Goal: Obtain resource: Download file/media

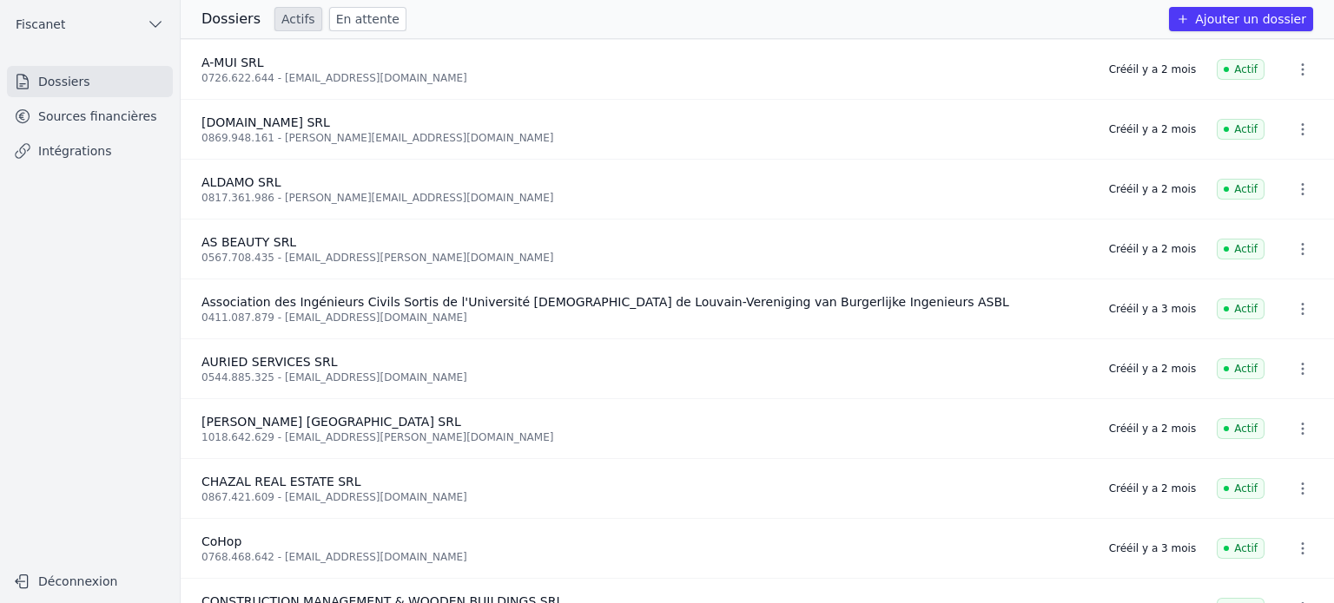
click at [46, 23] on span "Fiscanet" at bounding box center [40, 24] width 49 height 17
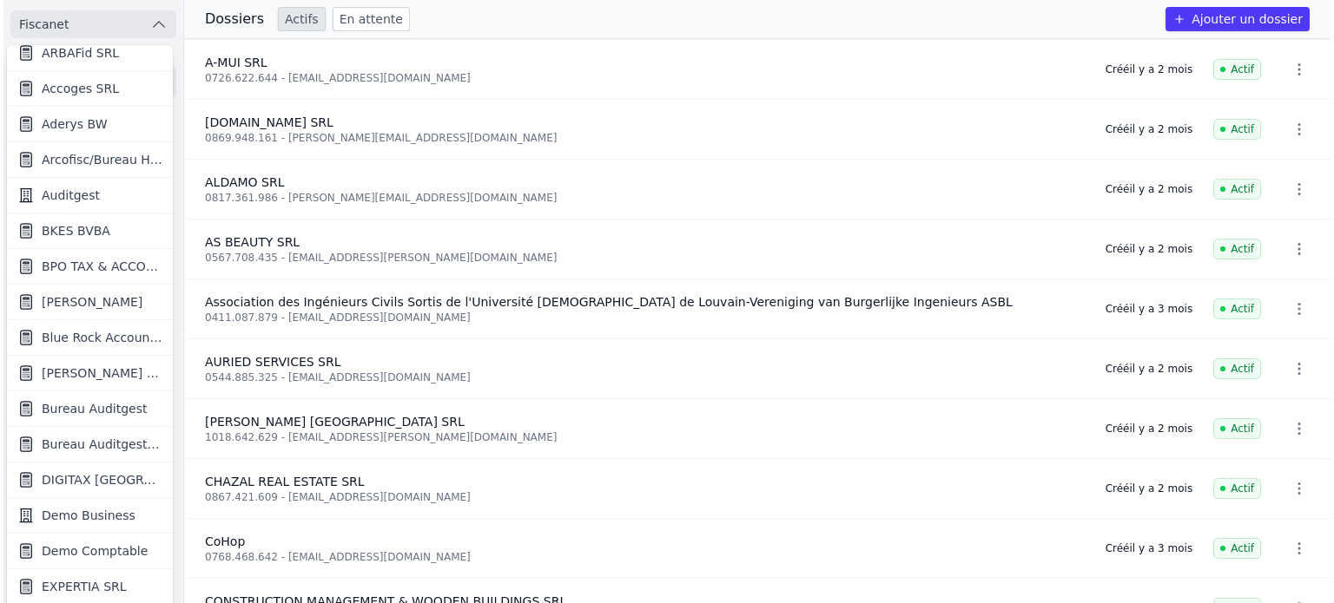
scroll to position [47, 0]
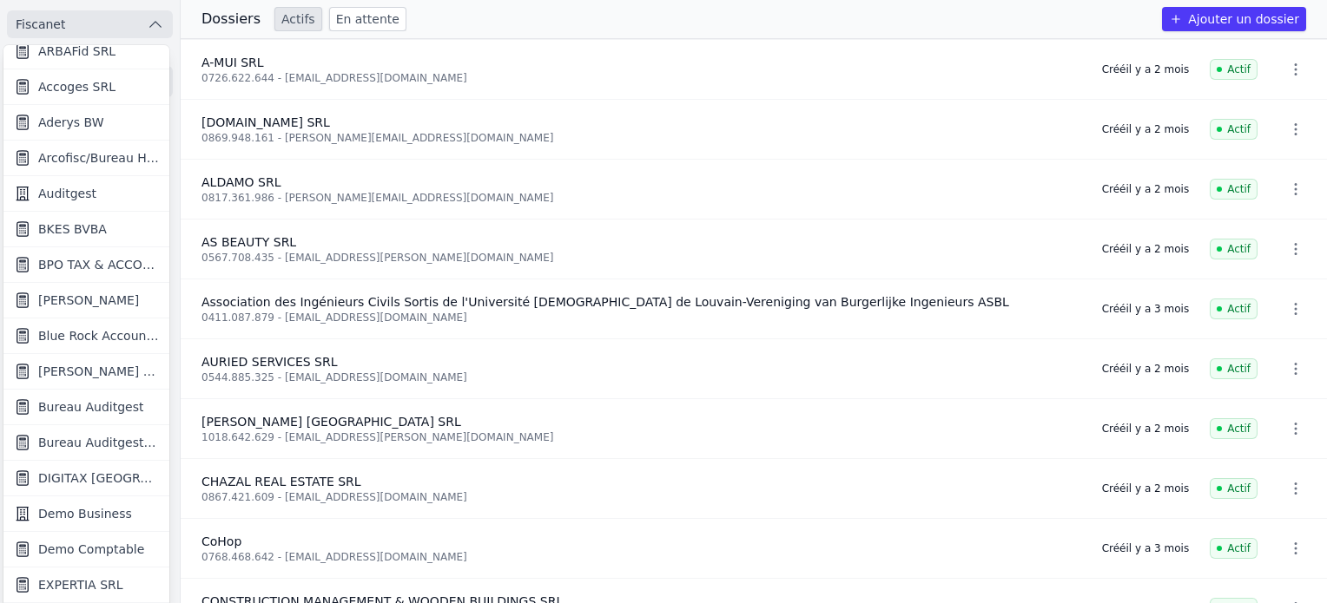
click at [75, 329] on span "Blue Rock Accounting" at bounding box center [98, 335] width 121 height 17
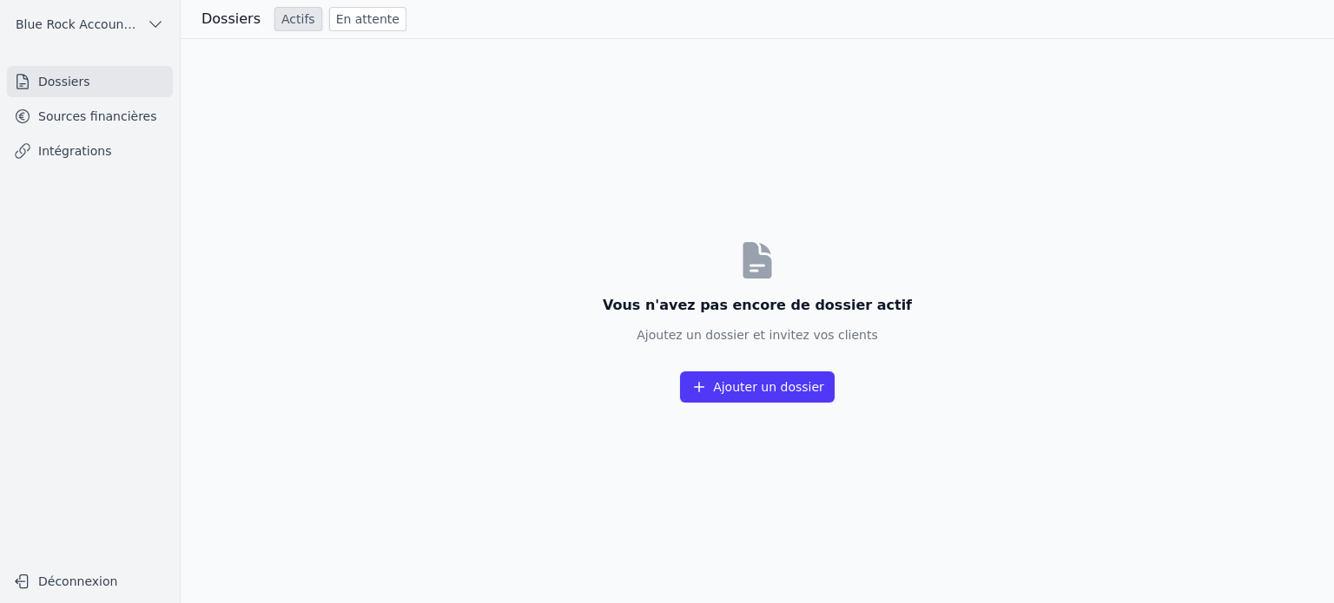
click at [108, 129] on link "Sources financières" at bounding box center [90, 116] width 166 height 31
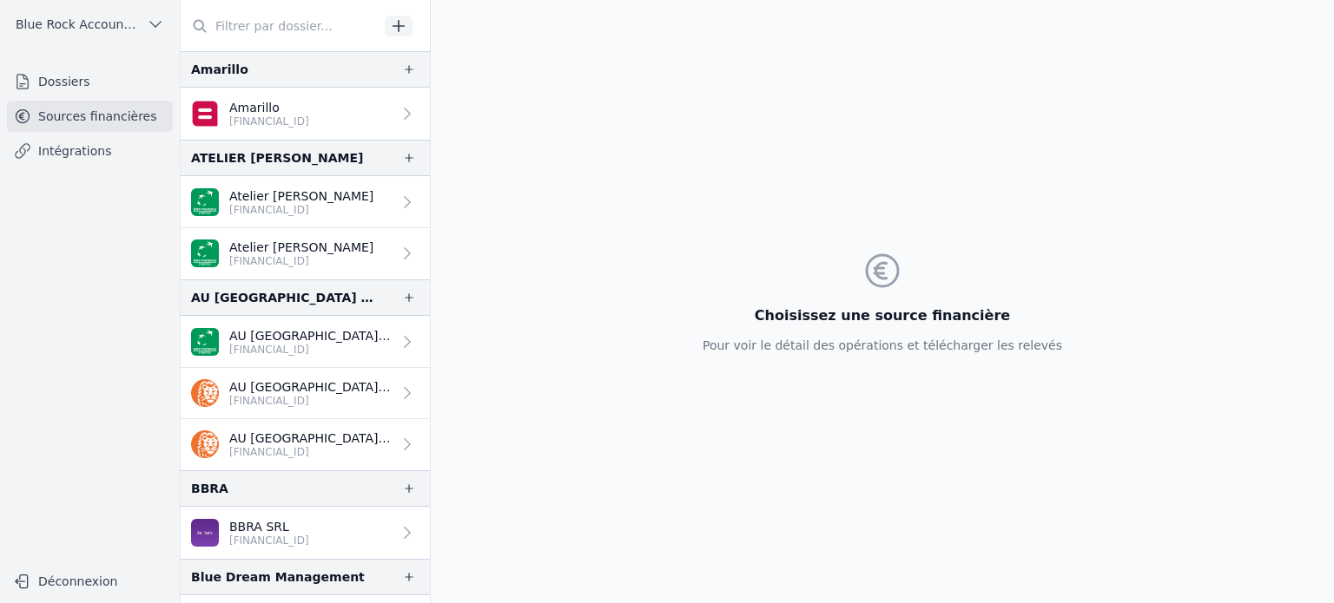
click at [247, 25] on input "text" at bounding box center [280, 25] width 198 height 31
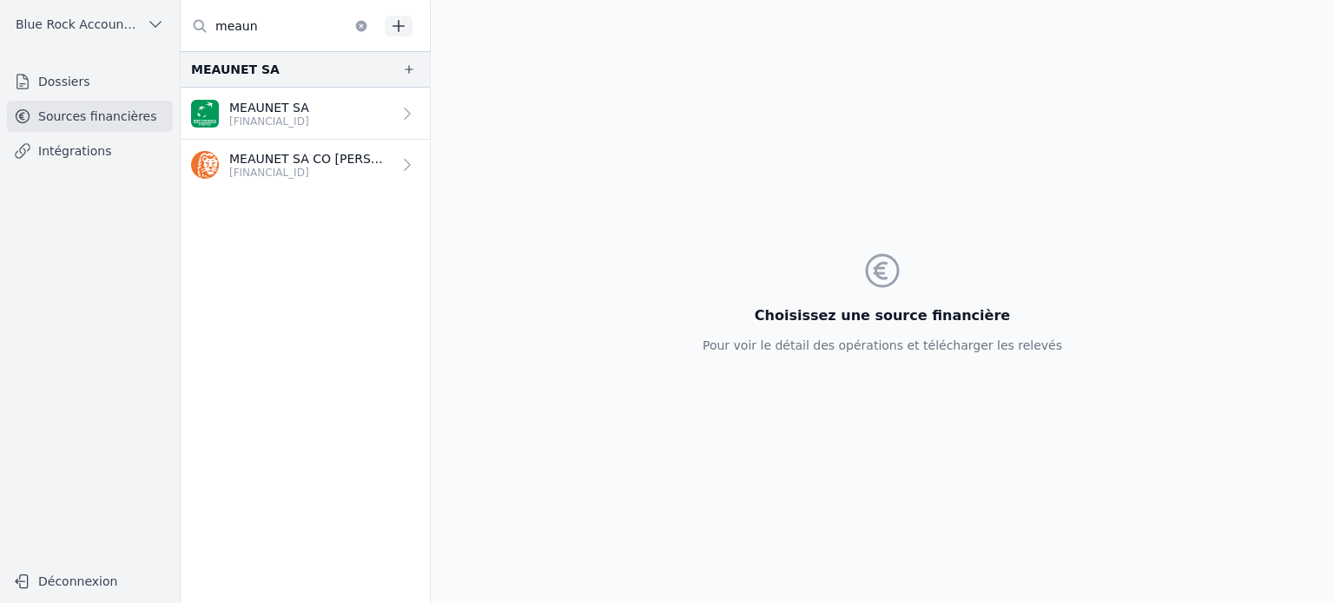
type input "meaun"
click at [282, 97] on link "MEAUNET SA [FINANCIAL_ID]" at bounding box center [305, 114] width 249 height 52
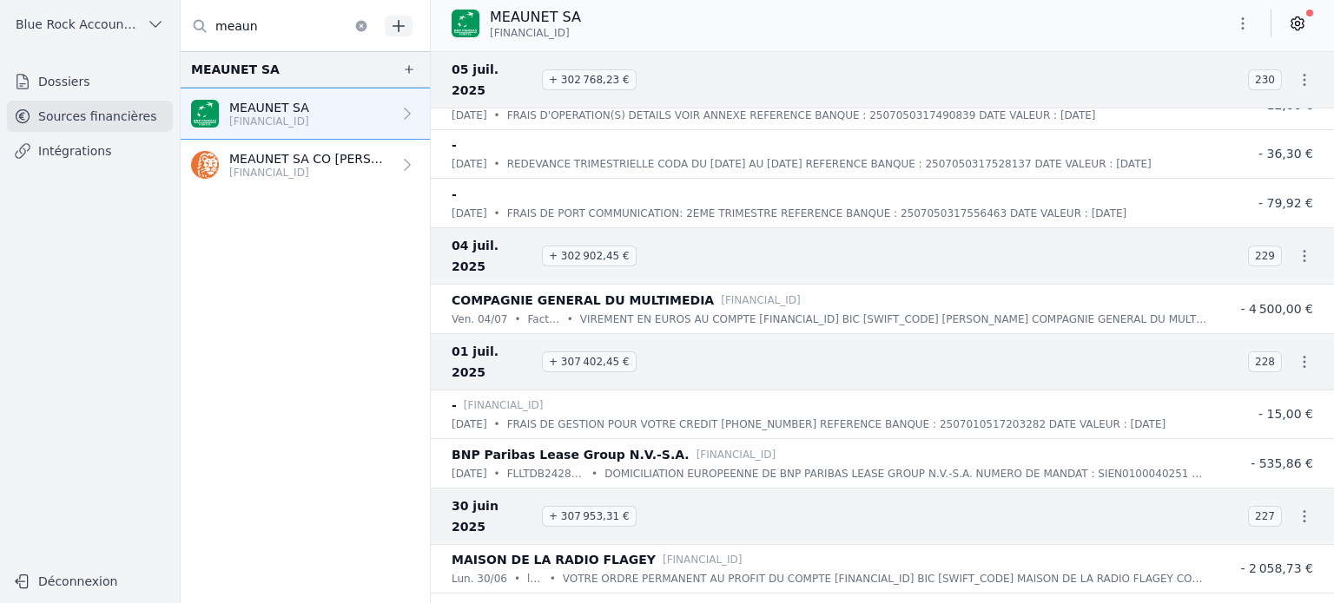
scroll to position [1928, 0]
click at [299, 166] on p "[FINANCIAL_ID]" at bounding box center [310, 173] width 162 height 14
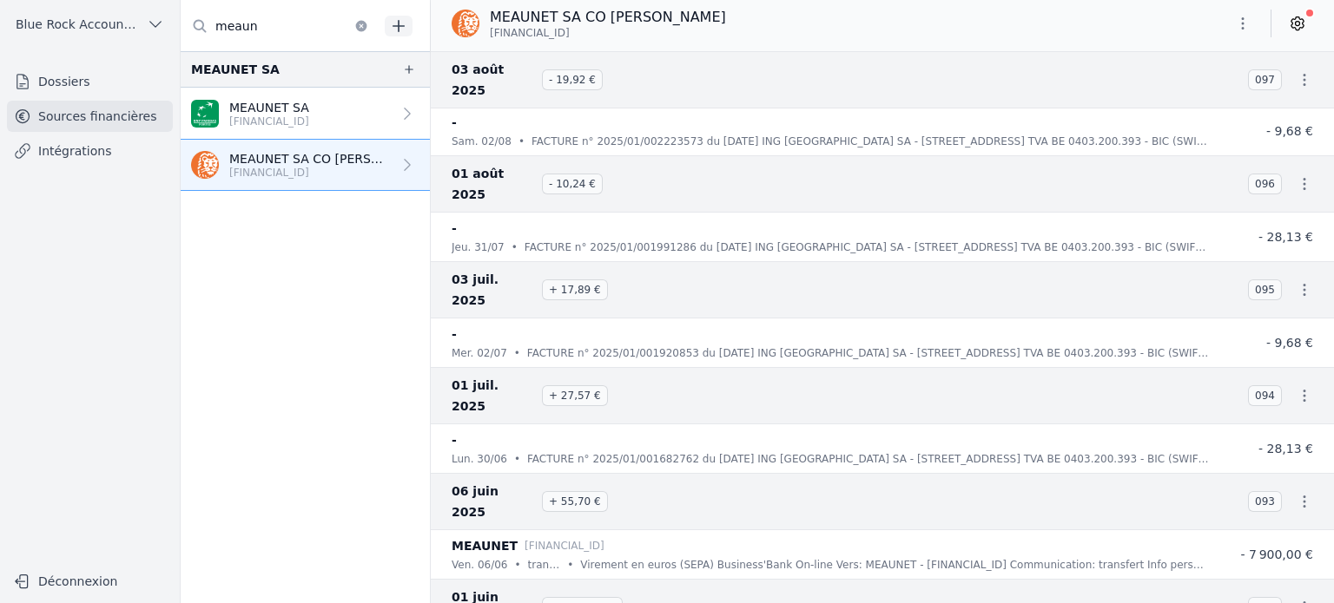
scroll to position [242, 0]
click at [1300, 386] on icon "button" at bounding box center [1303, 394] width 17 height 17
click at [1243, 356] on link "Télécharger le PDF" at bounding box center [1247, 362] width 153 height 31
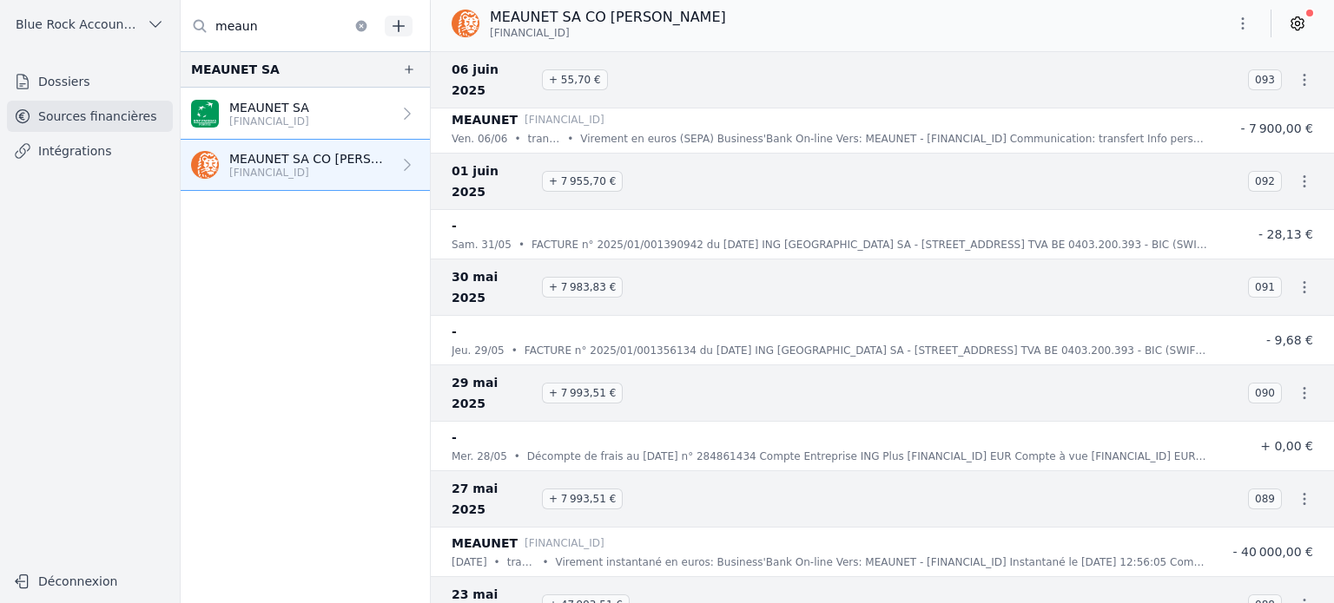
click at [271, 115] on p "[FINANCIAL_ID]" at bounding box center [269, 122] width 80 height 14
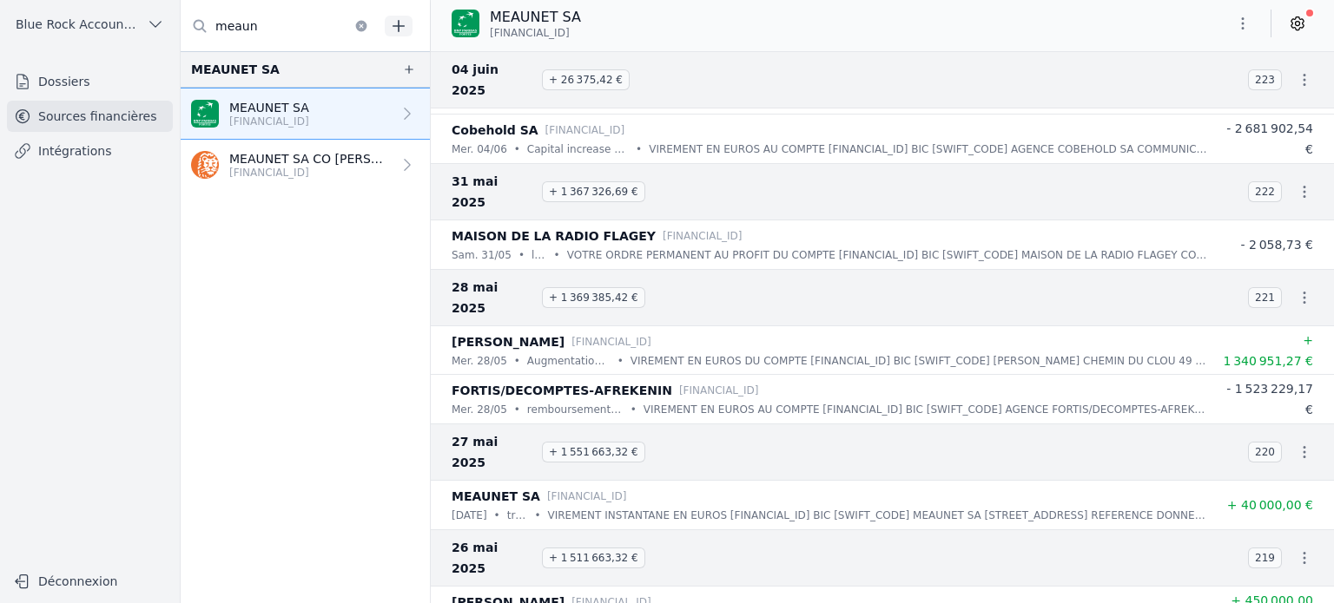
scroll to position [3120, 0]
click at [1303, 291] on icon "button" at bounding box center [1304, 297] width 3 height 12
click at [1240, 293] on link "Télécharger le PDF" at bounding box center [1247, 285] width 153 height 31
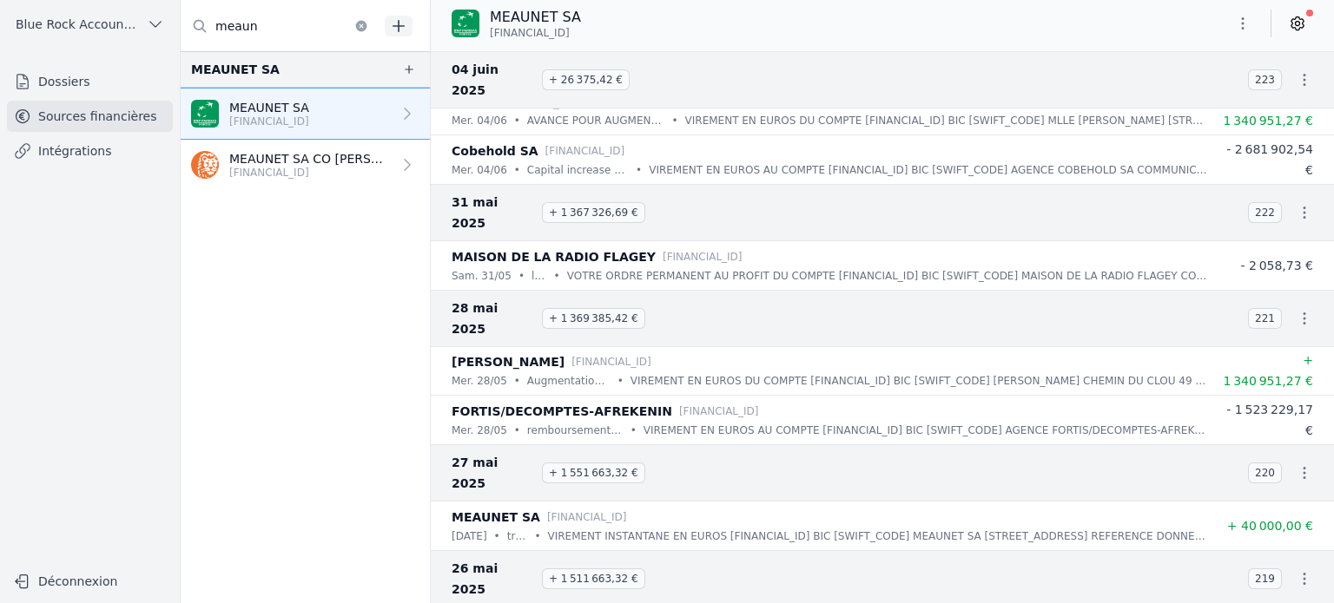
scroll to position [2914, 0]
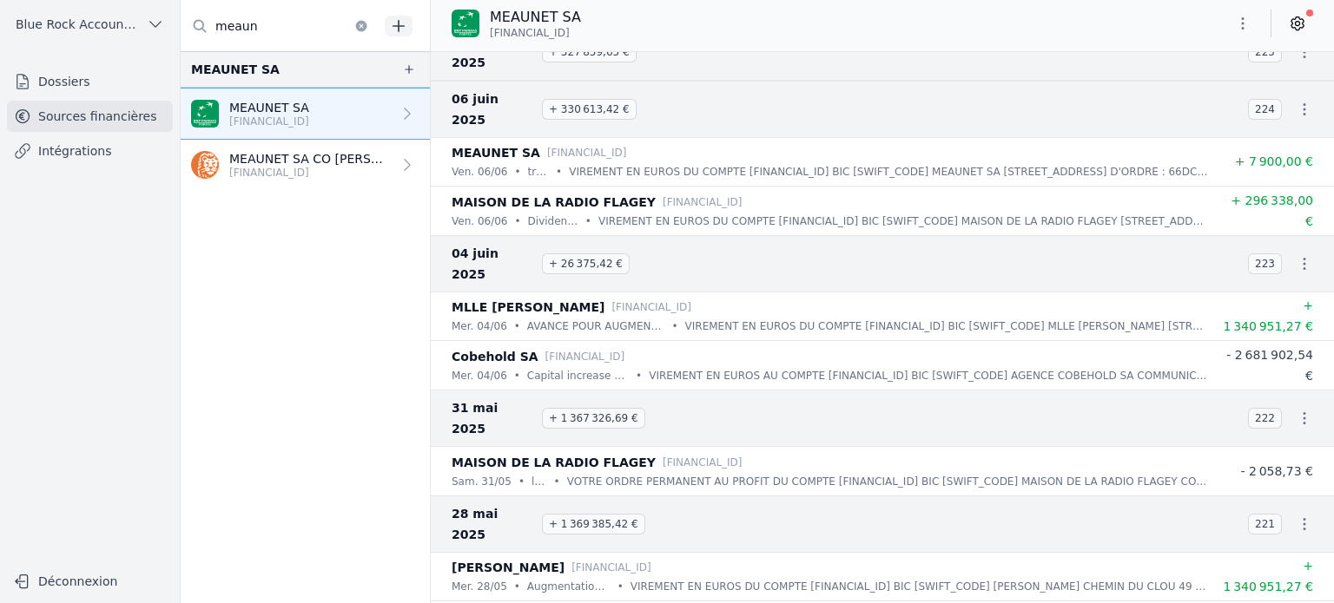
click at [278, 176] on p "[FINANCIAL_ID]" at bounding box center [310, 173] width 162 height 14
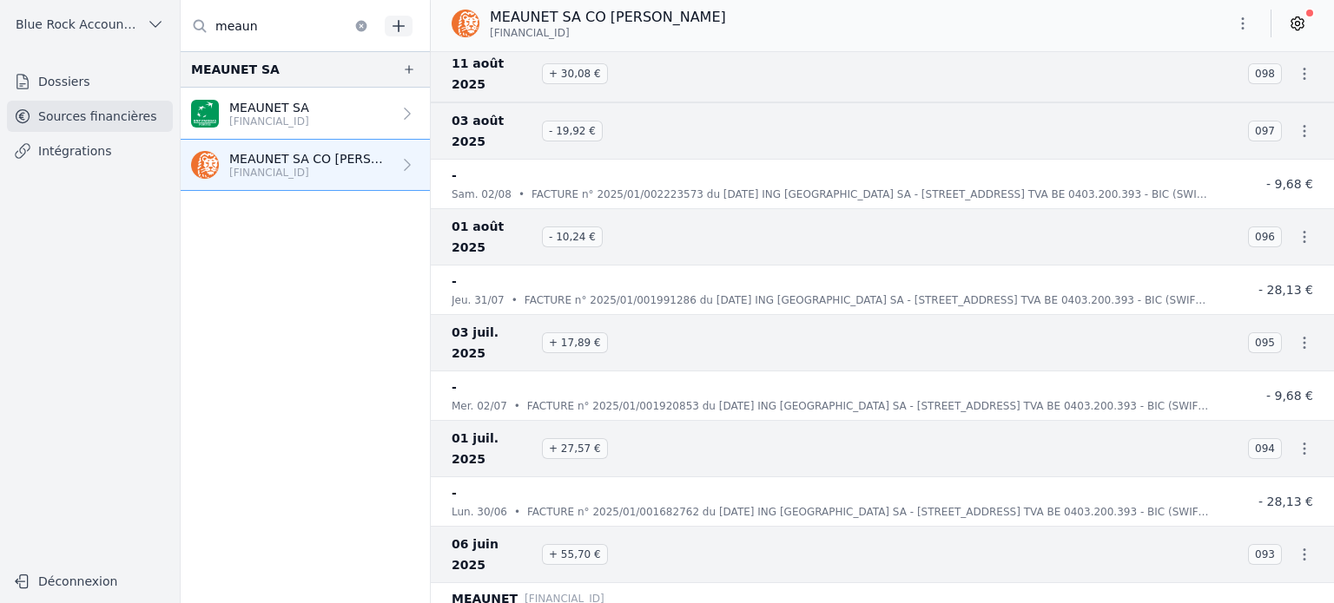
scroll to position [220, 0]
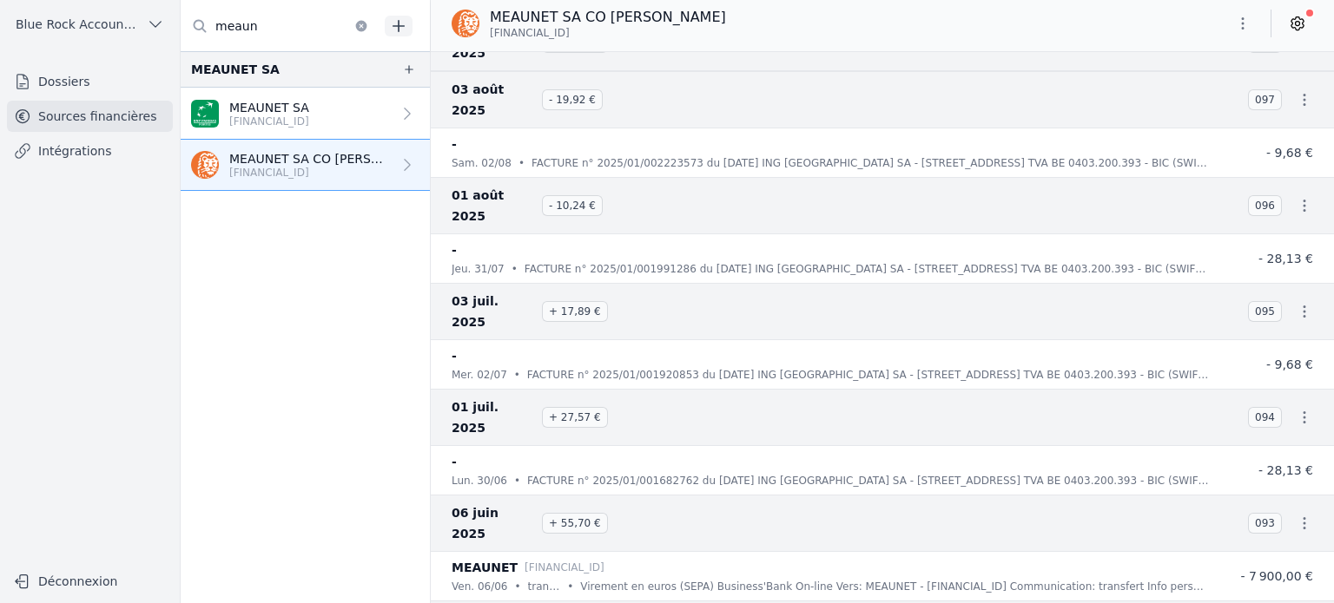
click at [1297, 303] on icon "button" at bounding box center [1303, 311] width 17 height 17
click at [1243, 303] on link "Télécharger le PDF" at bounding box center [1247, 300] width 153 height 31
click at [250, 130] on link "MEAUNET SA [FINANCIAL_ID]" at bounding box center [305, 114] width 249 height 52
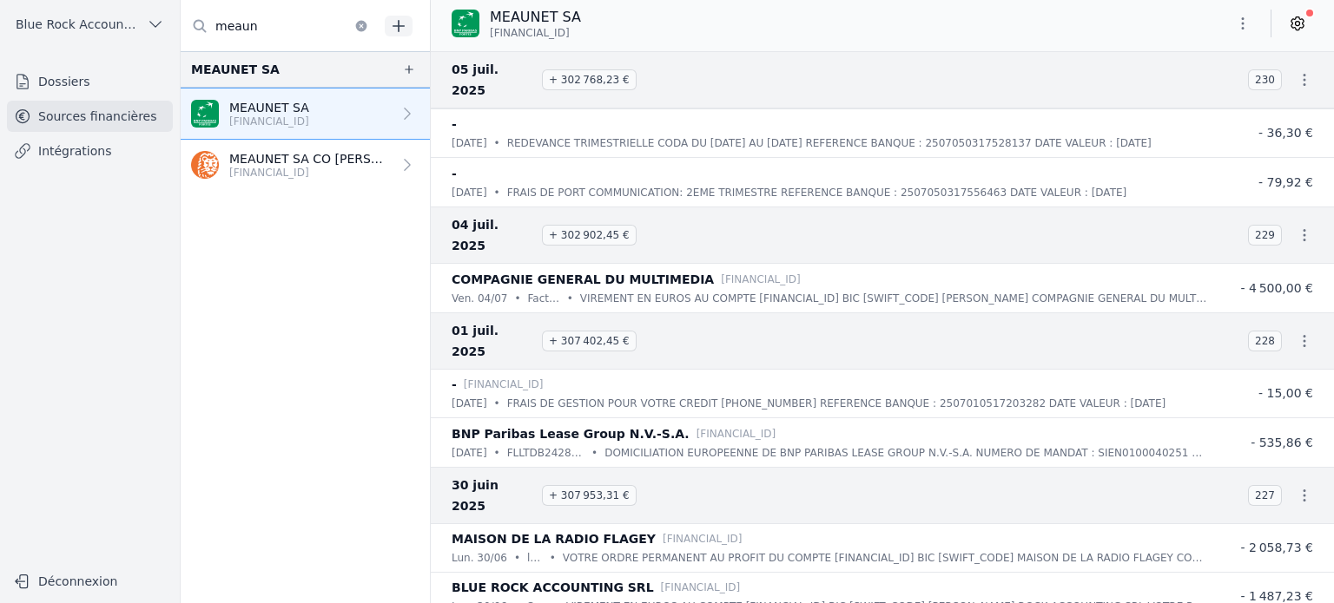
scroll to position [1950, 0]
click at [1299, 331] on icon "button" at bounding box center [1303, 339] width 17 height 17
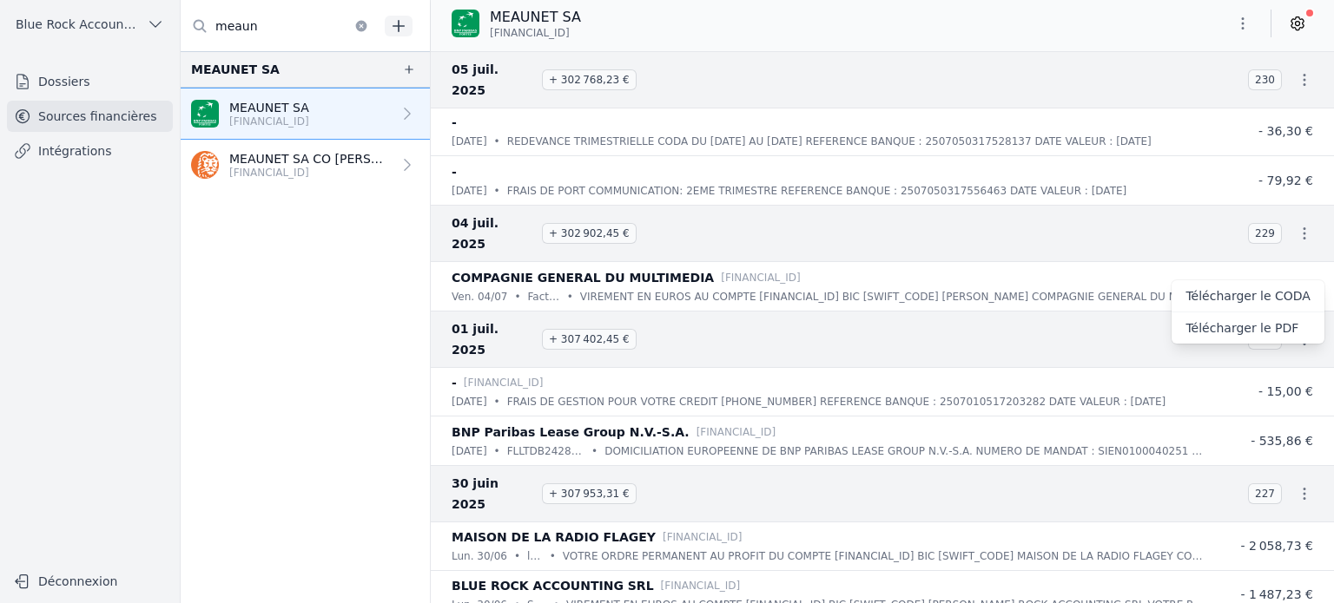
click at [1249, 332] on link "Télécharger le PDF" at bounding box center [1247, 328] width 153 height 31
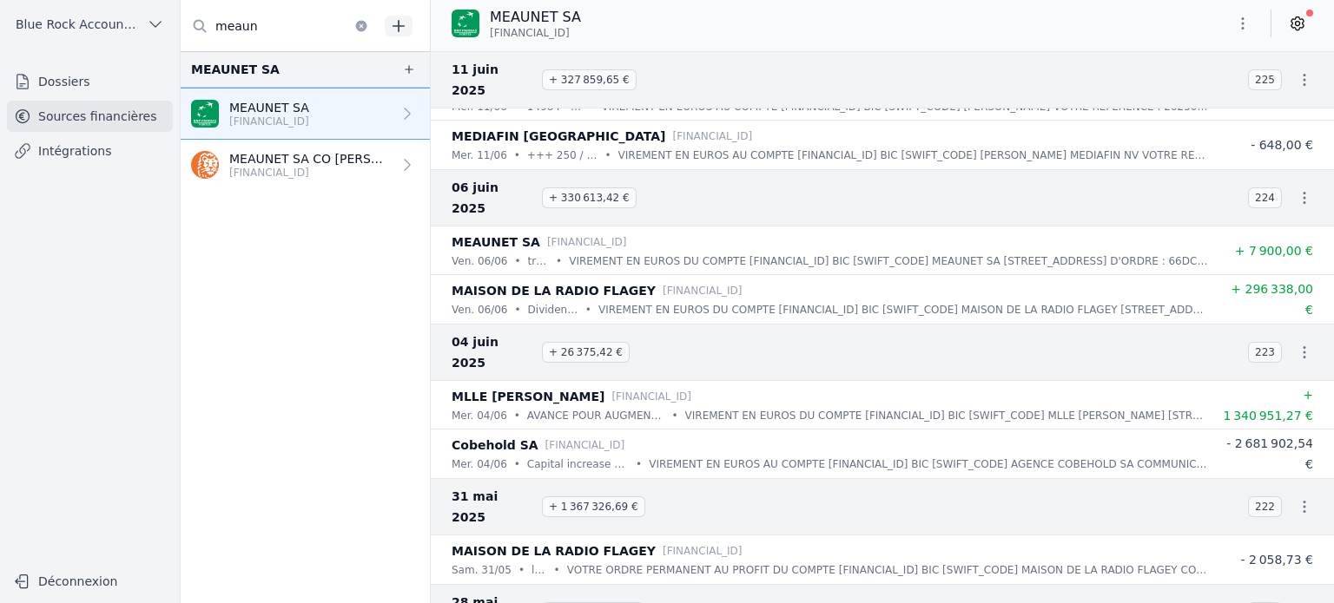
scroll to position [2847, 0]
click at [1295, 343] on icon "button" at bounding box center [1303, 351] width 17 height 17
click at [1241, 343] on link "Télécharger le PDF" at bounding box center [1247, 341] width 153 height 31
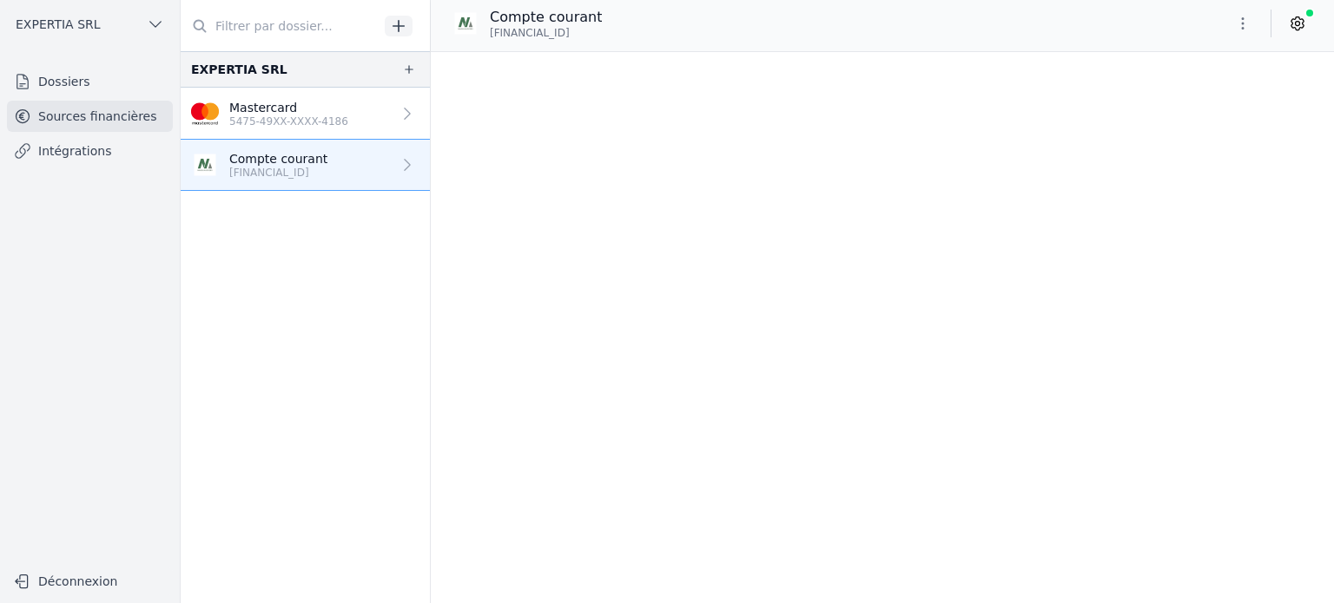
scroll to position [868, 0]
